Goal: Task Accomplishment & Management: Use online tool/utility

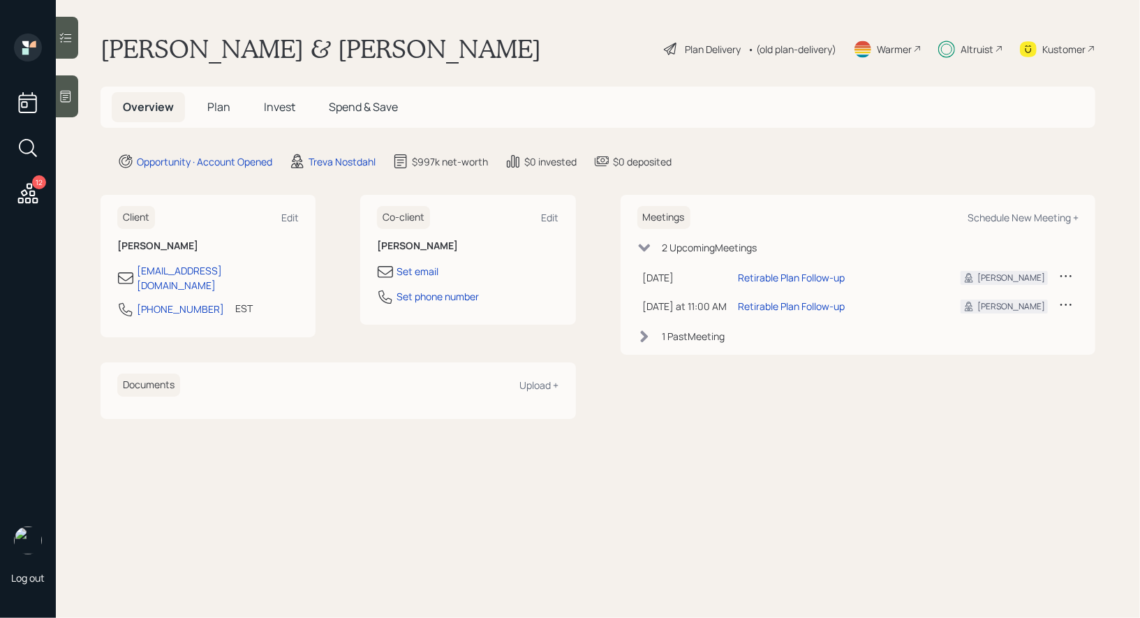
click at [696, 43] on div "Plan Delivery" at bounding box center [713, 49] width 56 height 15
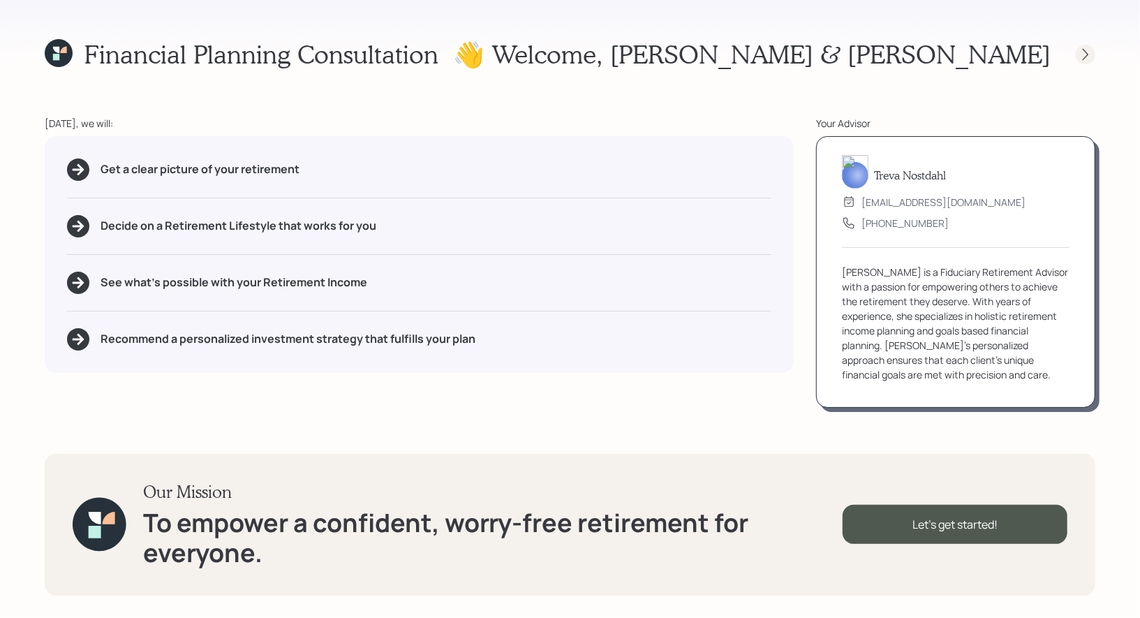
click at [1088, 52] on icon at bounding box center [1085, 54] width 14 height 14
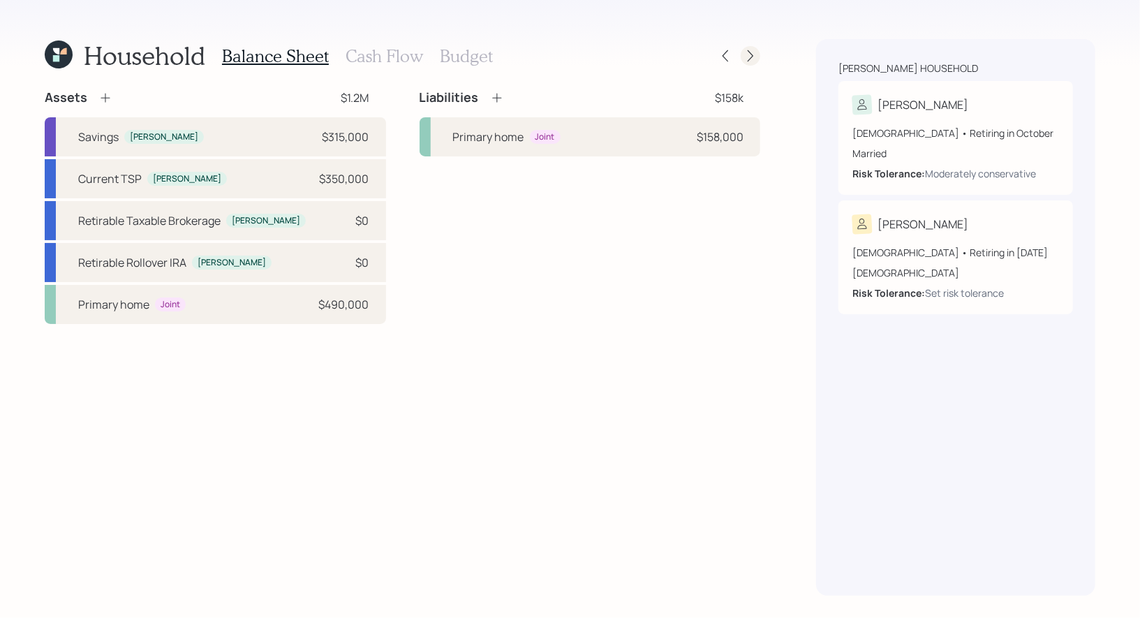
click at [747, 52] on icon at bounding box center [750, 56] width 14 height 14
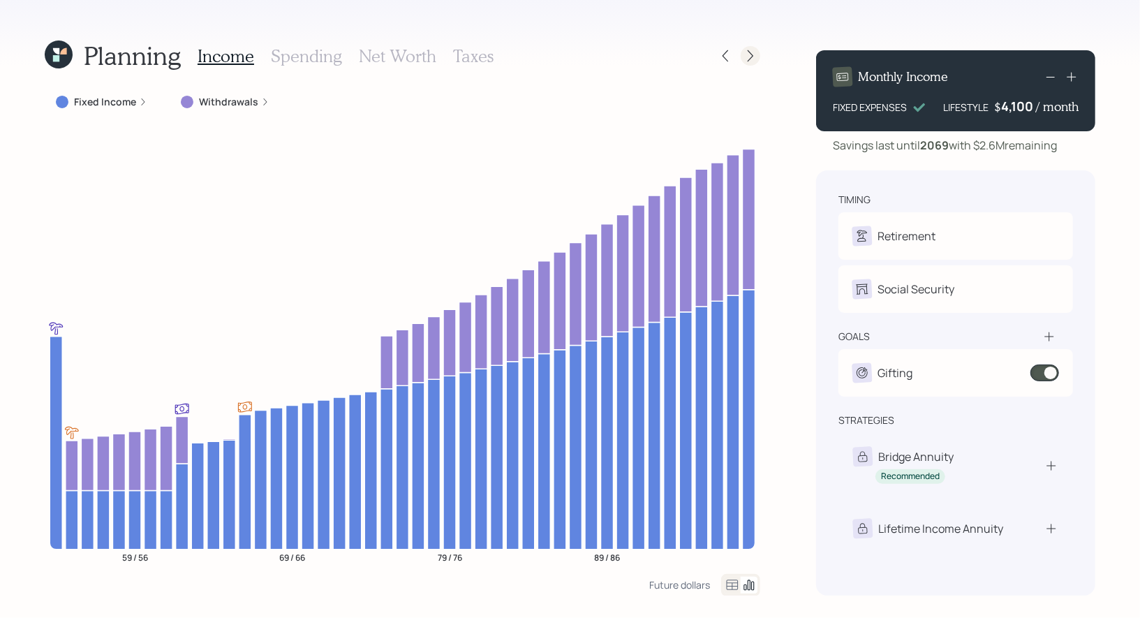
click at [750, 55] on icon at bounding box center [750, 56] width 14 height 14
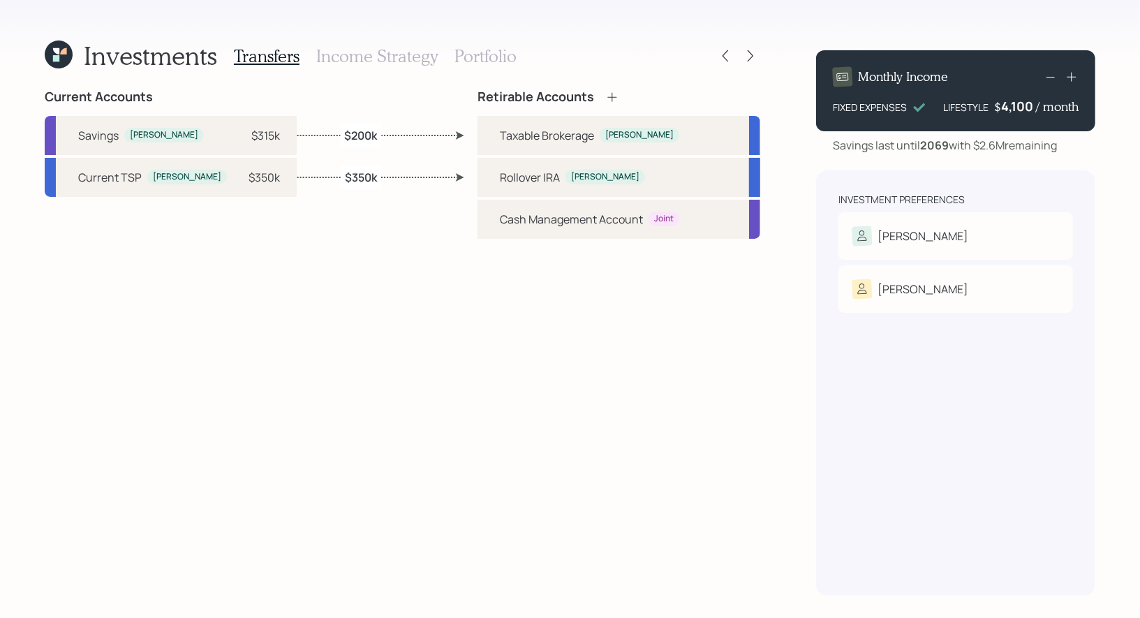
click at [475, 46] on h3 "Portfolio" at bounding box center [485, 56] width 62 height 20
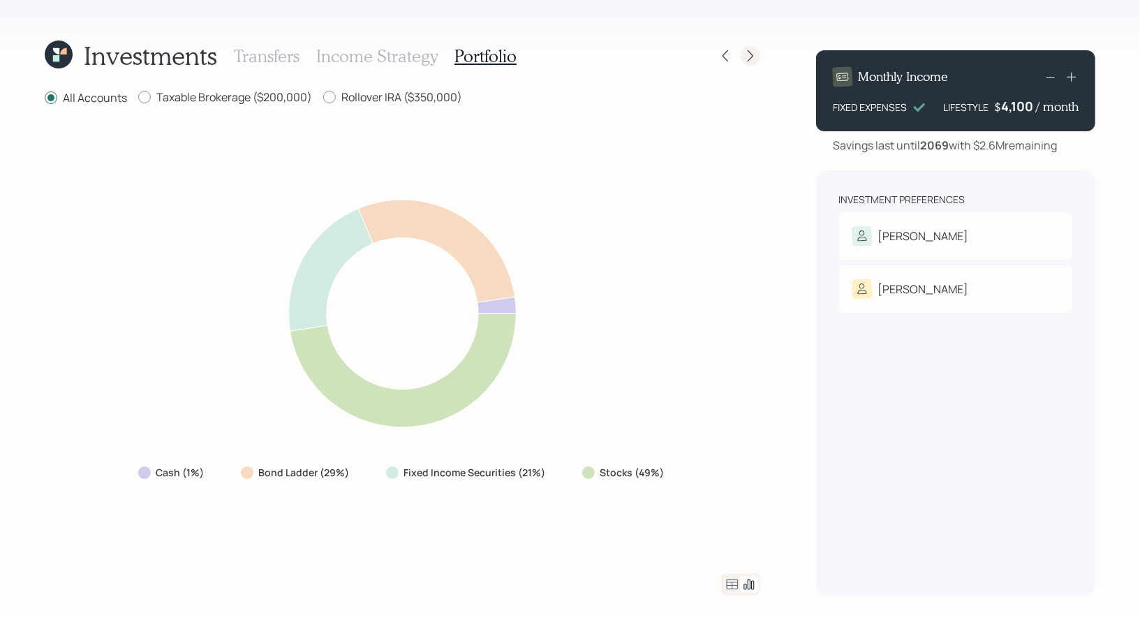
click at [754, 55] on icon at bounding box center [750, 56] width 14 height 14
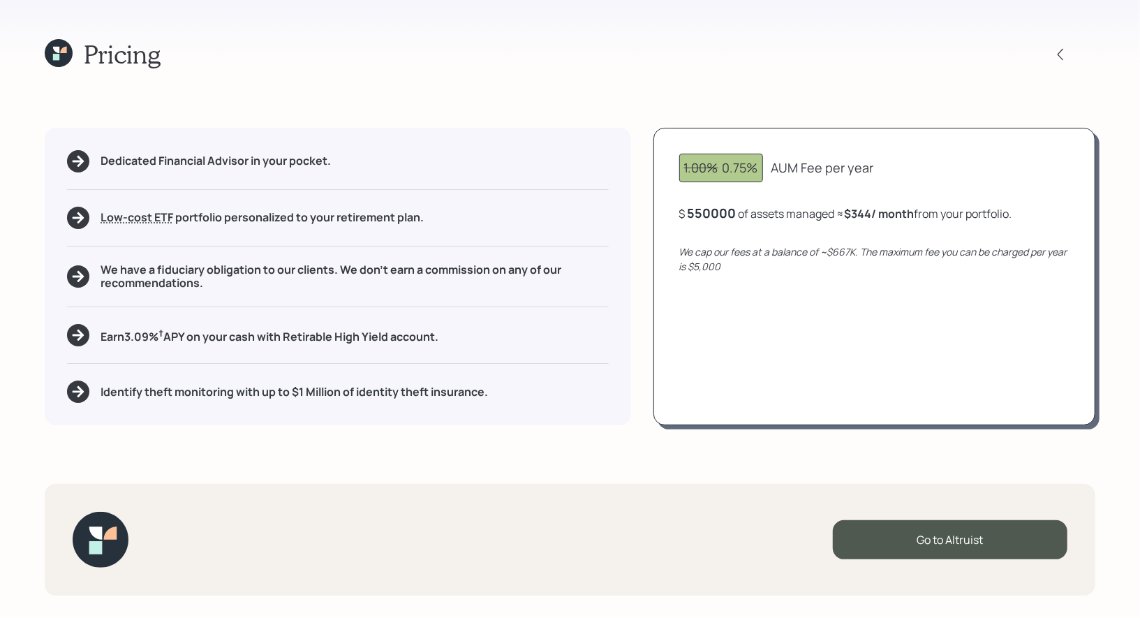
click at [701, 213] on div "550000" at bounding box center [711, 212] width 49 height 17
click at [755, 366] on div "1.00% 0.75% AUM Fee per year $ 100000 of assets managed ≈ $344 / month from you…" at bounding box center [874, 276] width 442 height 297
click at [1064, 54] on icon at bounding box center [1060, 54] width 14 height 14
